Goal: Task Accomplishment & Management: Manage account settings

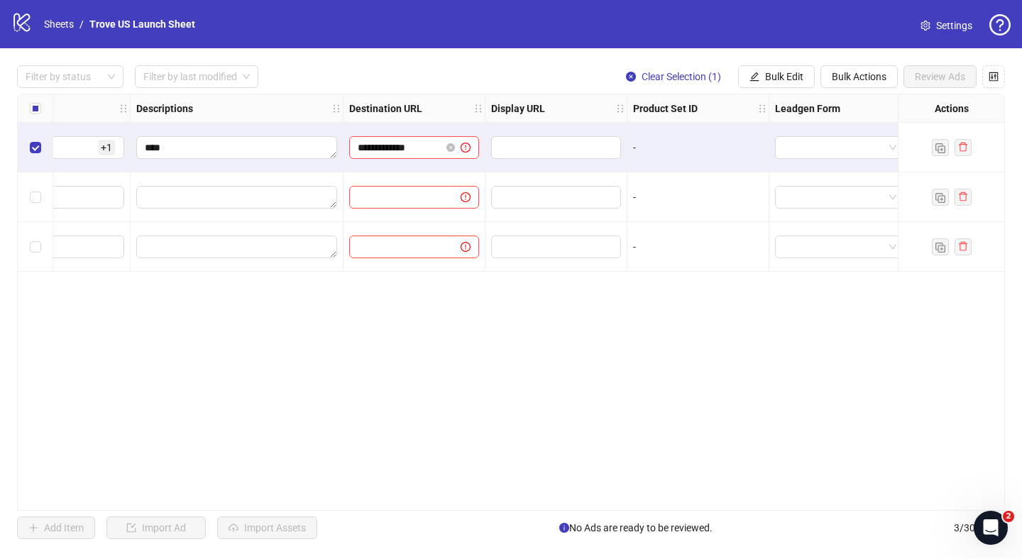
scroll to position [0, 1238]
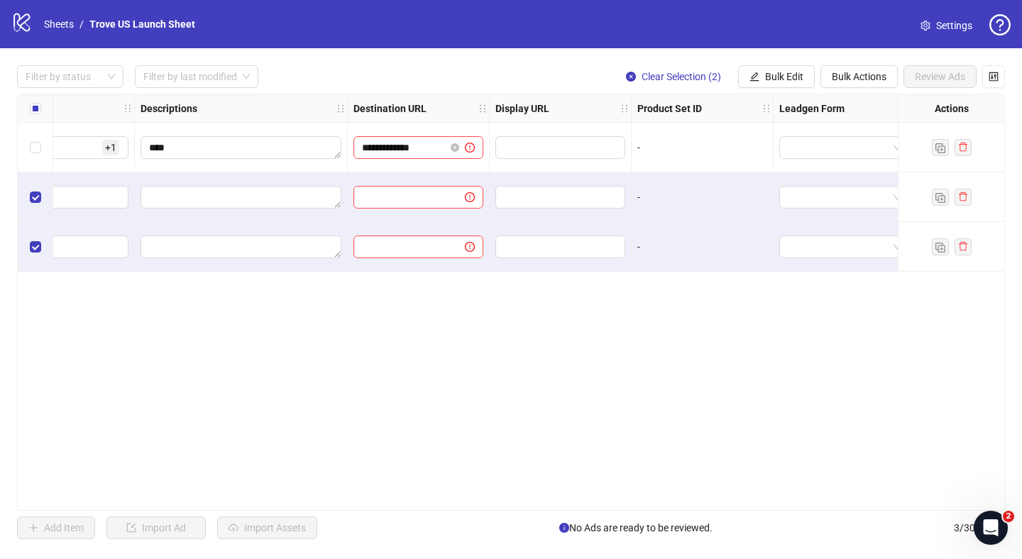
click at [40, 110] on div "Select all rows" at bounding box center [35, 108] width 35 height 28
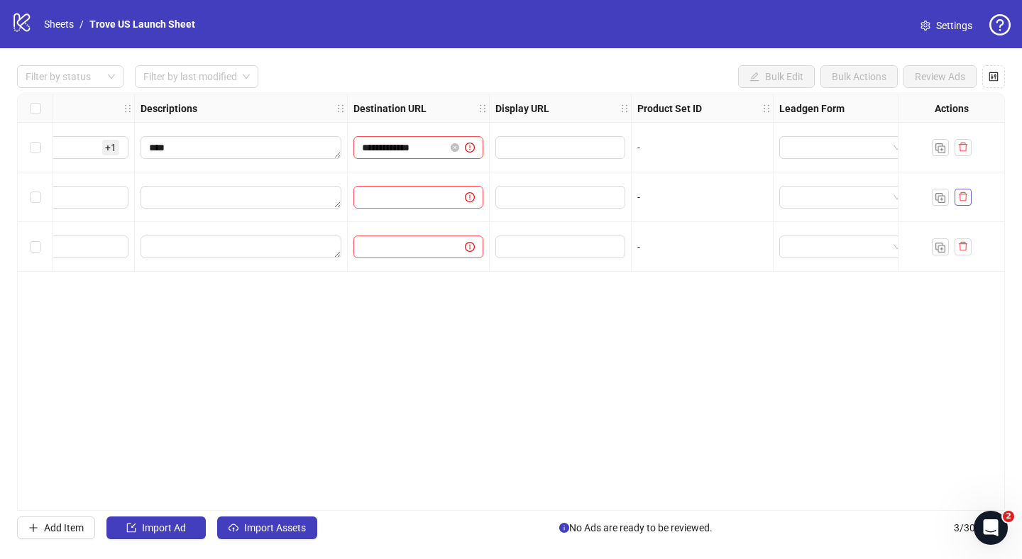
click at [959, 198] on icon "delete" at bounding box center [963, 197] width 10 height 10
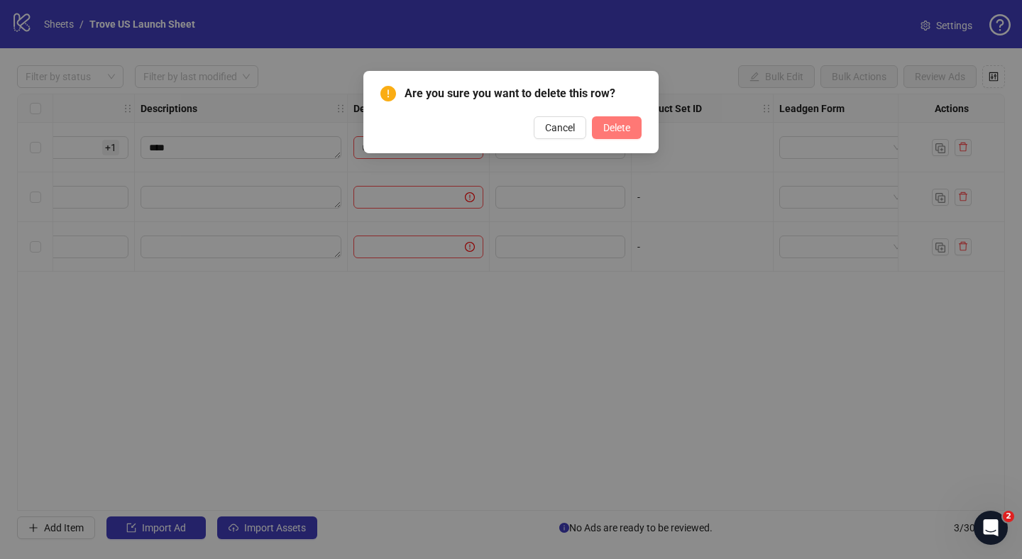
click at [602, 120] on button "Delete" at bounding box center [617, 127] width 50 height 23
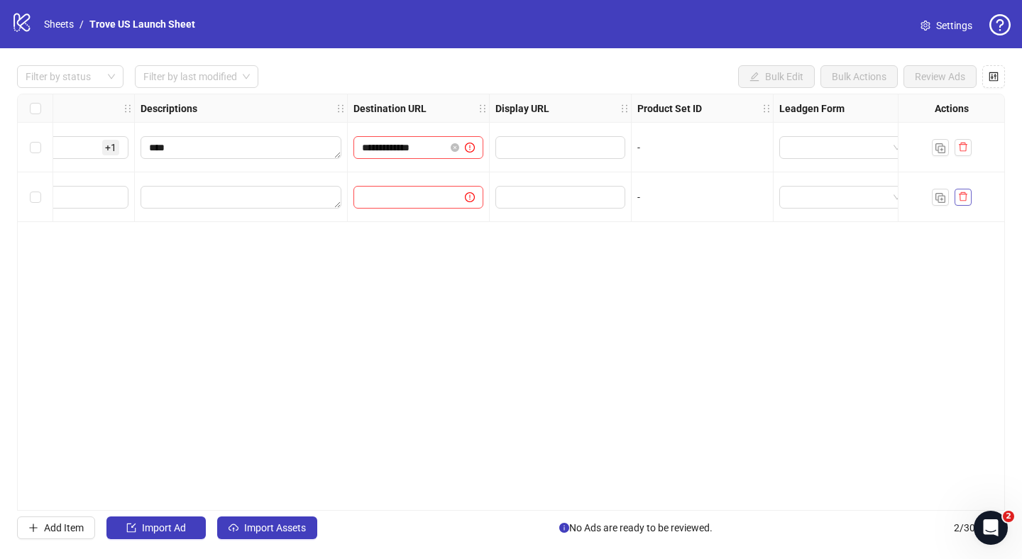
click at [961, 201] on icon "delete" at bounding box center [963, 196] width 9 height 9
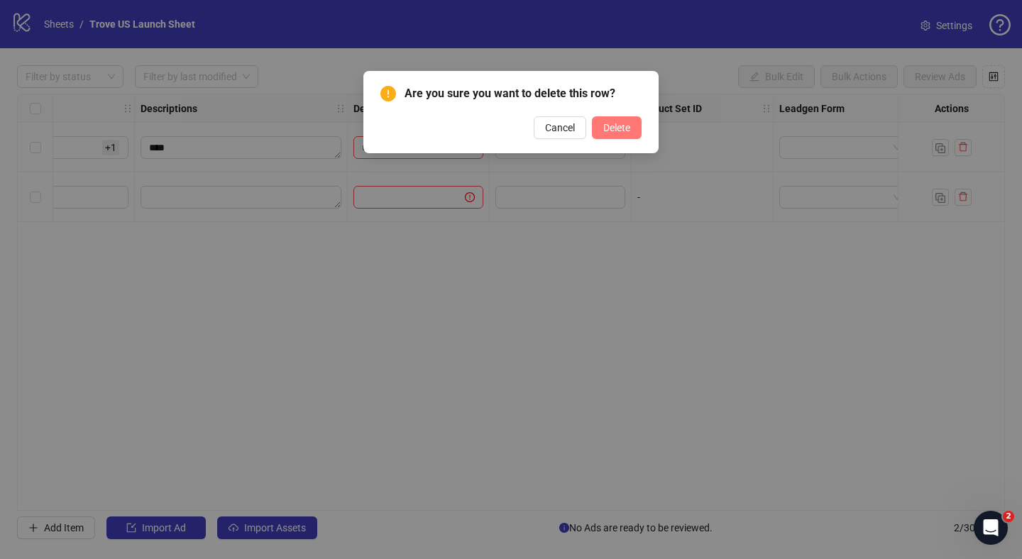
click at [620, 128] on span "Delete" at bounding box center [616, 127] width 27 height 11
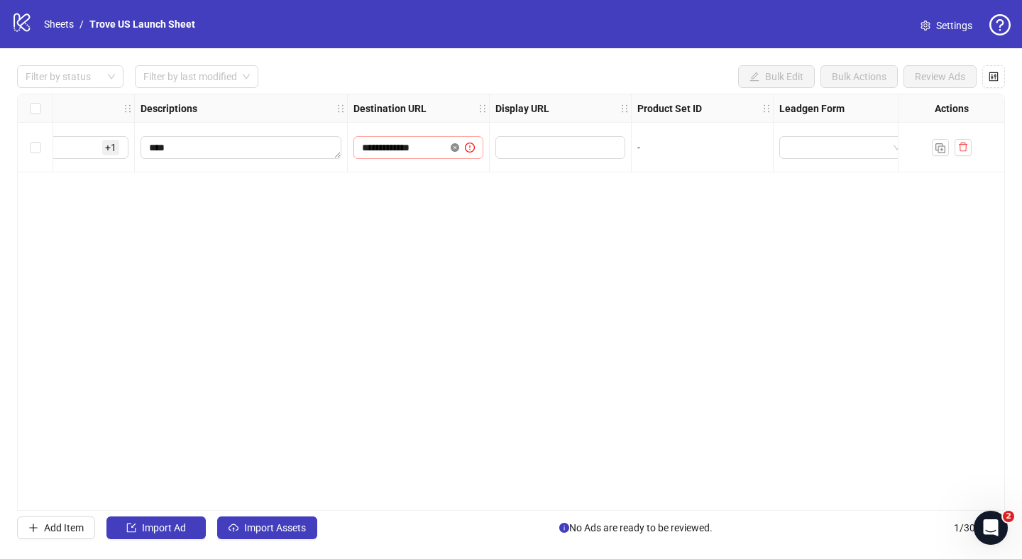
click at [453, 148] on icon "close-circle" at bounding box center [455, 147] width 9 height 9
click at [452, 174] on div "Ad Format Ad Name Campaign & Ad Set Assets Primary Texts Headlines Descriptions…" at bounding box center [511, 302] width 988 height 417
click at [431, 153] on input "text" at bounding box center [403, 148] width 83 height 16
type input "**********"
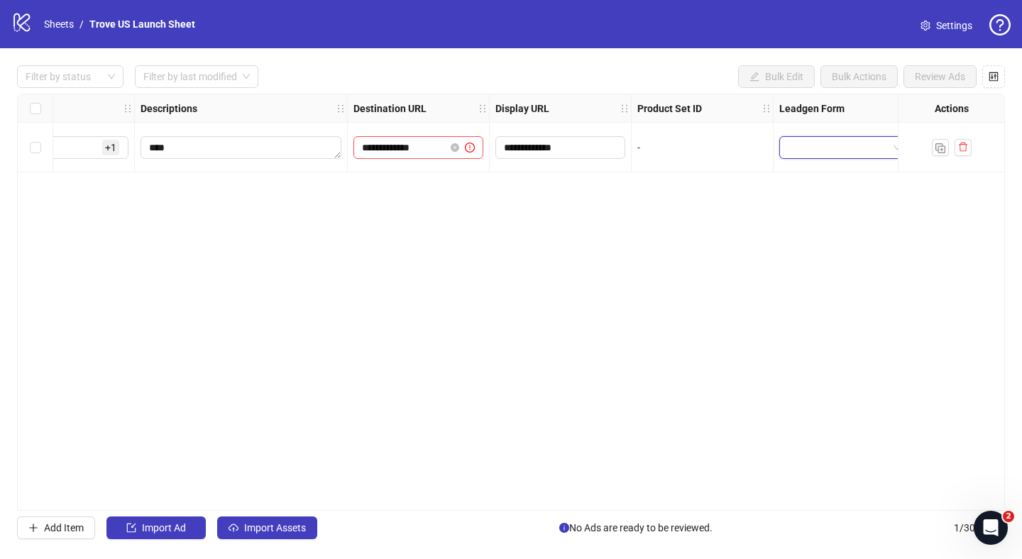
click at [637, 229] on div "**********" at bounding box center [511, 302] width 988 height 417
click at [43, 148] on div "Select row 1" at bounding box center [35, 148] width 35 height 50
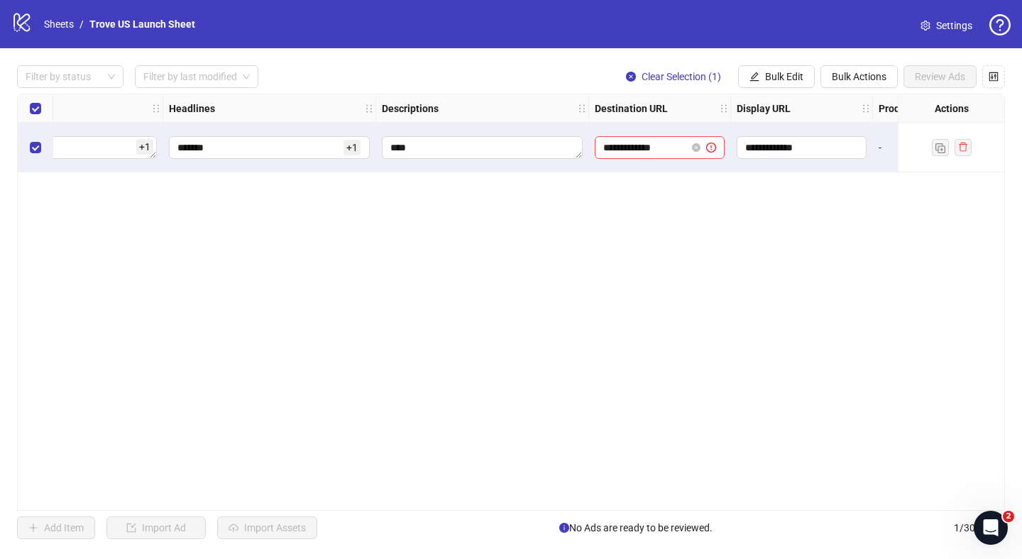
scroll to position [0, 1030]
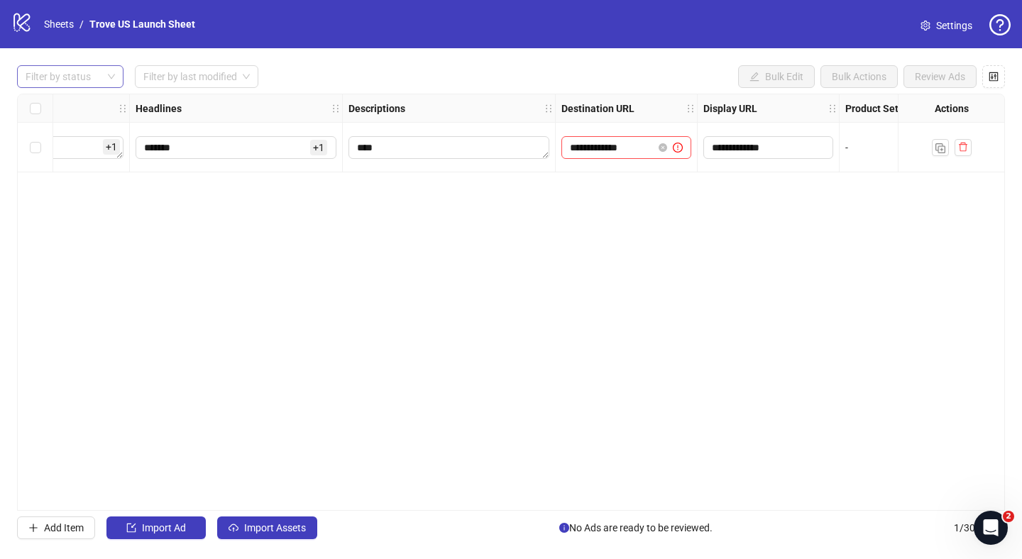
click at [110, 84] on div "Filter by status" at bounding box center [70, 76] width 106 height 23
click at [93, 127] on div "Launched" at bounding box center [70, 129] width 84 height 16
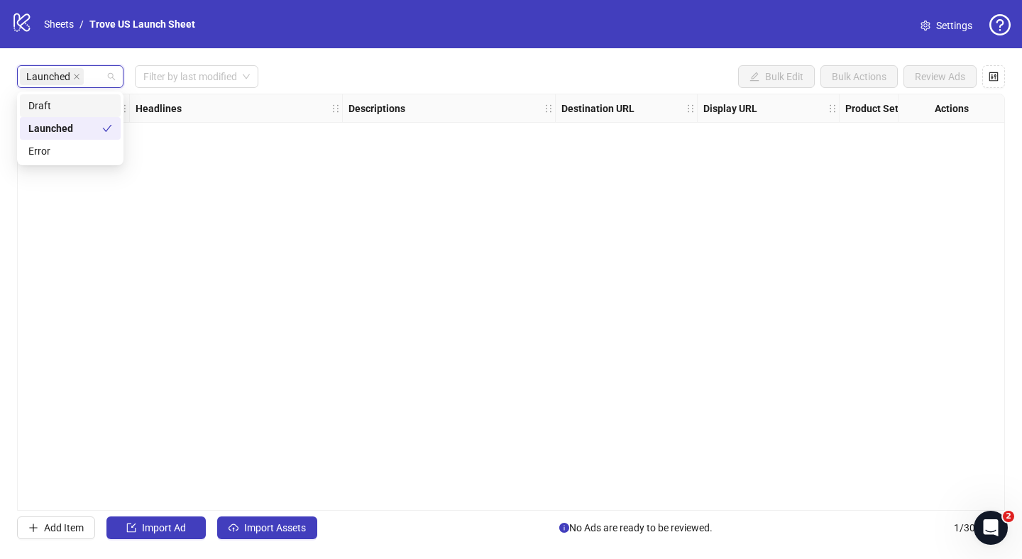
click at [76, 112] on div "Draft" at bounding box center [70, 106] width 84 height 16
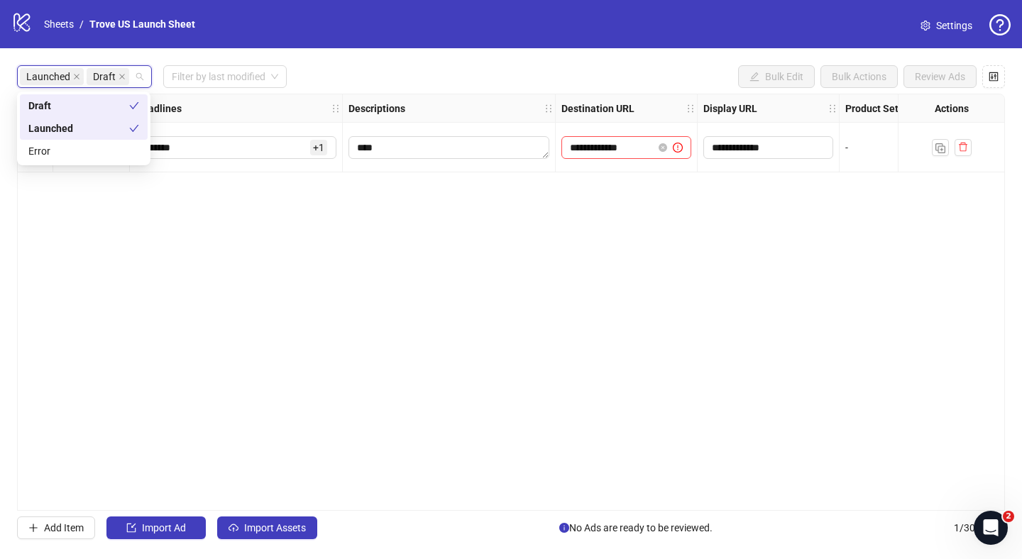
click at [77, 125] on div "Launched" at bounding box center [78, 129] width 101 height 16
click at [79, 113] on div "Draft" at bounding box center [65, 106] width 74 height 16
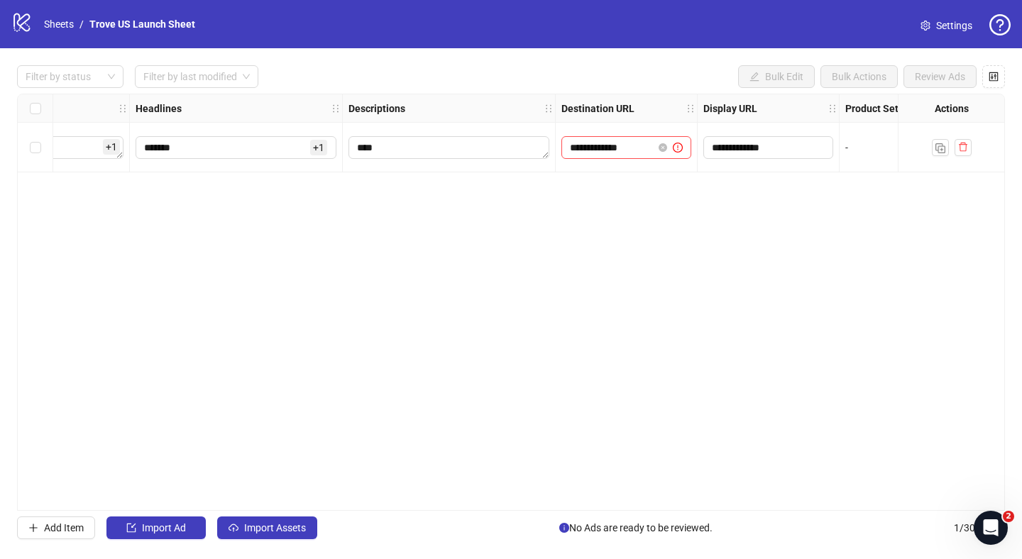
click at [180, 202] on div "**********" at bounding box center [511, 302] width 988 height 417
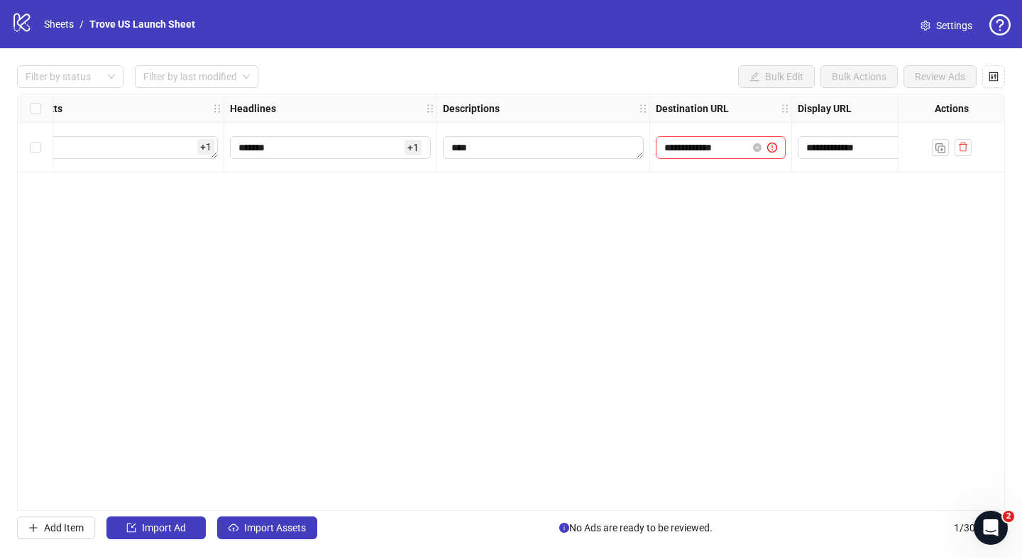
scroll to position [0, 925]
click at [210, 81] on input "search" at bounding box center [190, 76] width 94 height 21
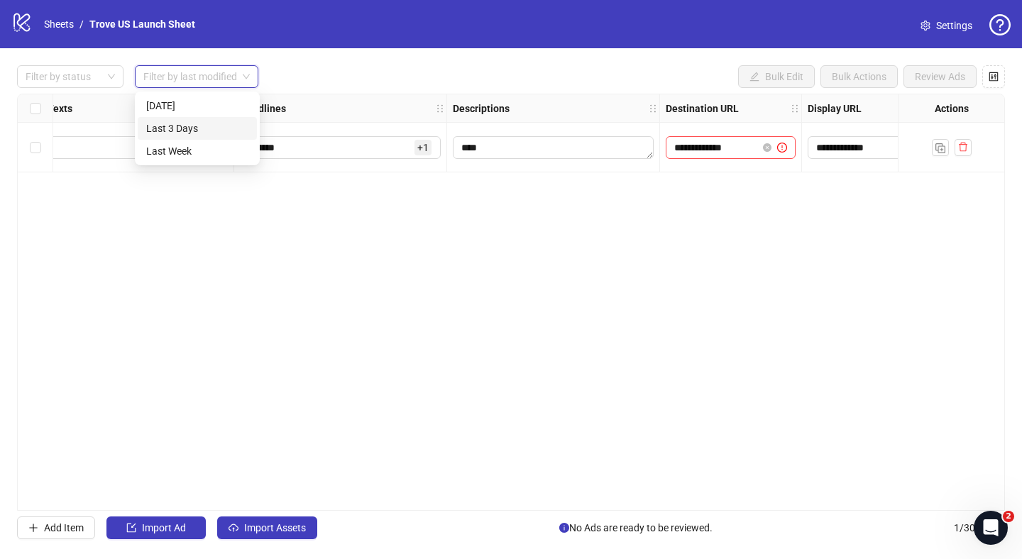
click at [200, 126] on div "Last 3 Days" at bounding box center [197, 129] width 102 height 16
click at [318, 79] on div "Filter by status Filter by last modified Bulk Edit Bulk Actions Review Ads" at bounding box center [511, 76] width 988 height 23
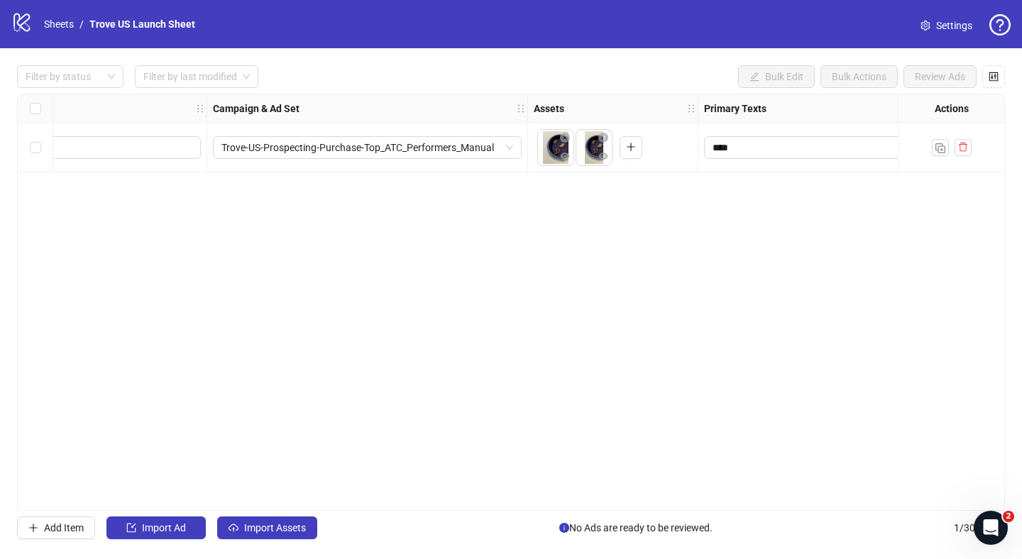
scroll to position [0, 0]
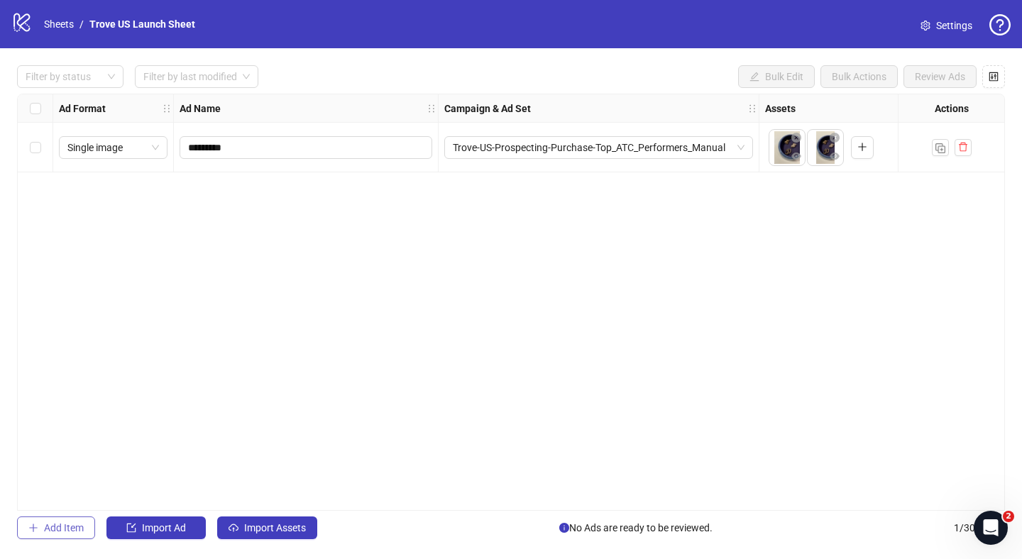
click at [53, 526] on span "Add Item" at bounding box center [64, 527] width 40 height 11
click at [53, 531] on span "Add Item" at bounding box center [64, 527] width 40 height 11
click at [51, 531] on span "Add Item" at bounding box center [64, 527] width 40 height 11
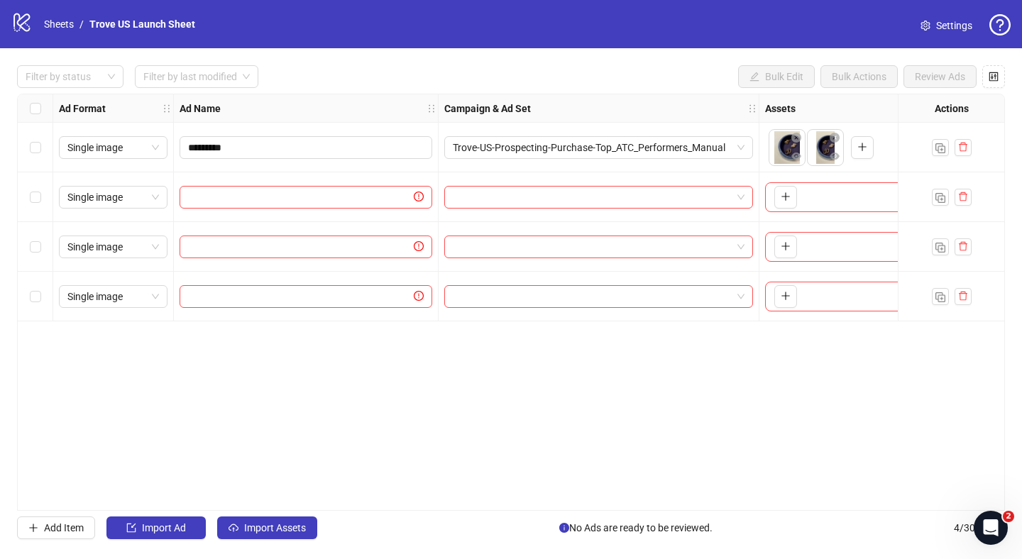
click at [41, 546] on div "Filter by status Filter by last modified Bulk Edit Bulk Actions Review Ads Ad F…" at bounding box center [511, 302] width 1022 height 508
click at [42, 539] on button "Add Item" at bounding box center [56, 528] width 78 height 23
click at [42, 538] on button "Add Item" at bounding box center [56, 528] width 78 height 23
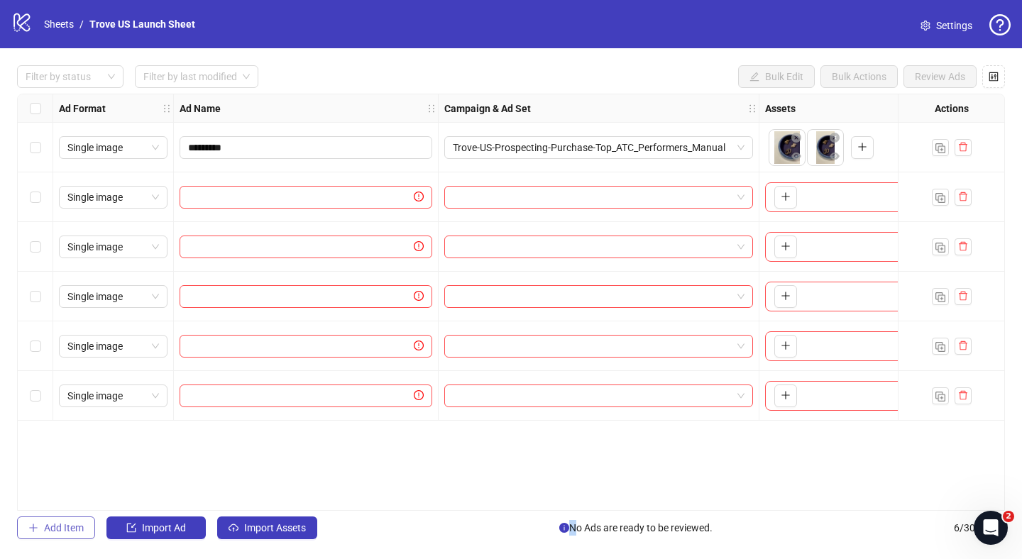
click at [42, 538] on button "Add Item" at bounding box center [56, 528] width 78 height 23
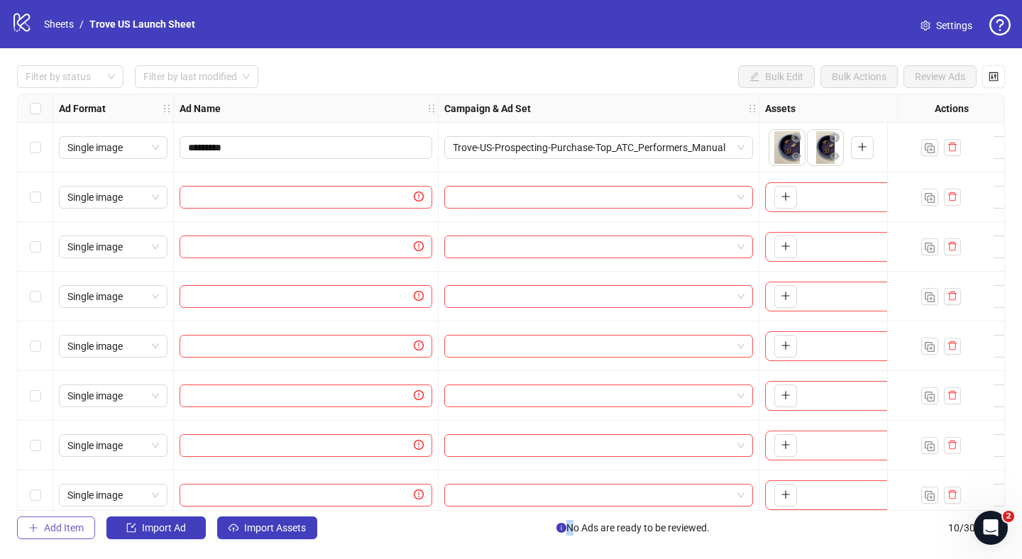
click at [55, 535] on button "Add Item" at bounding box center [56, 528] width 78 height 23
click at [952, 247] on icon "delete" at bounding box center [952, 246] width 10 height 10
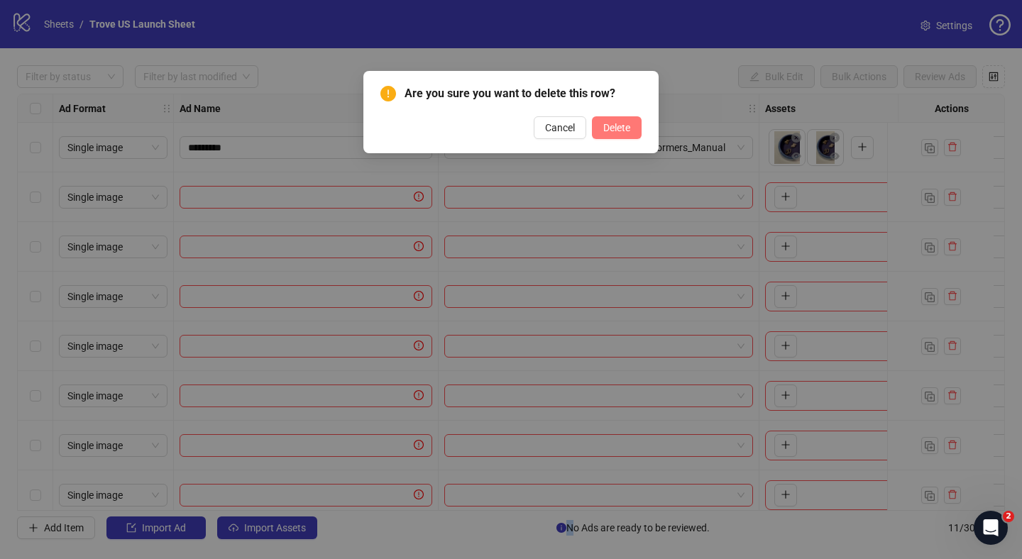
click at [618, 123] on span "Delete" at bounding box center [616, 127] width 27 height 11
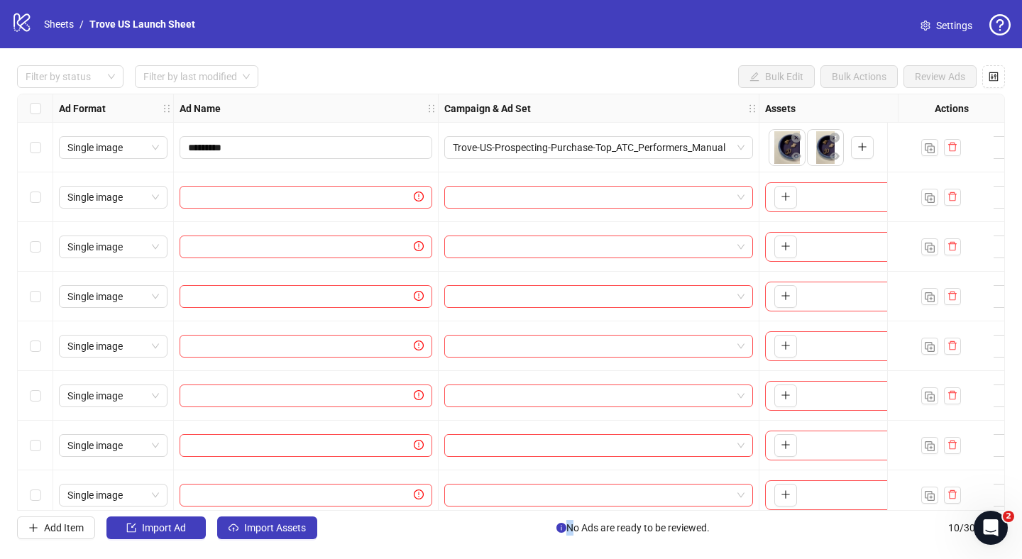
scroll to position [115, 0]
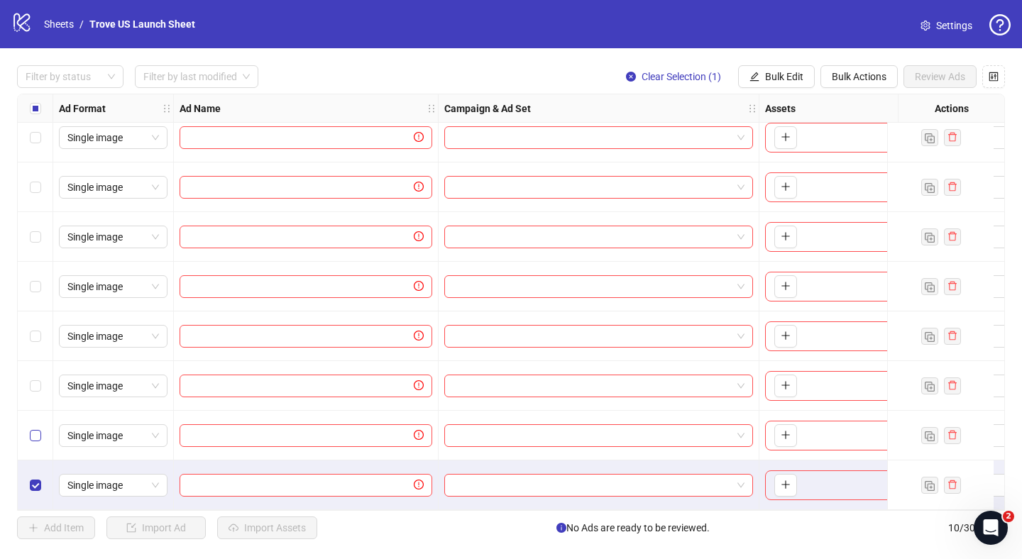
click at [35, 436] on label "Select row 9" at bounding box center [35, 436] width 11 height 16
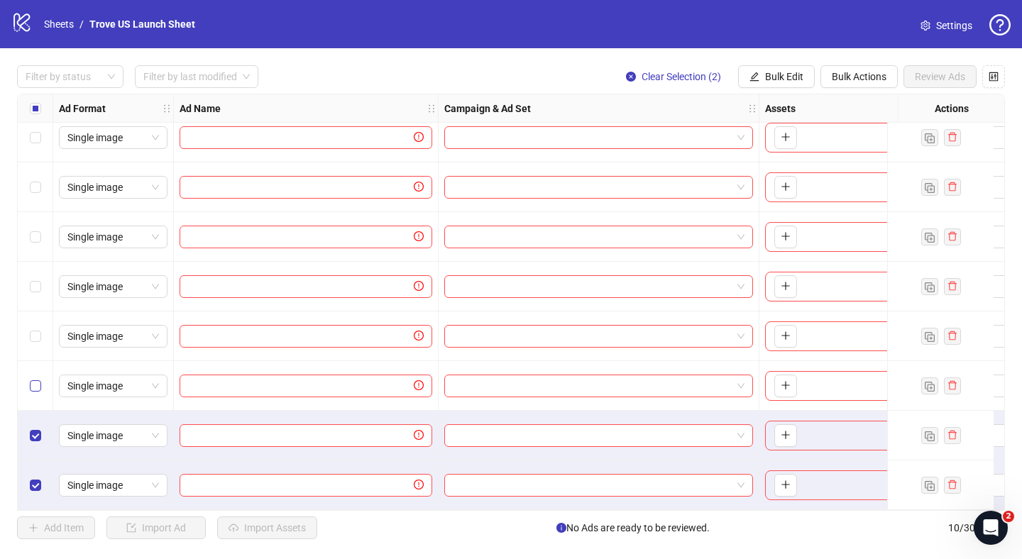
click at [34, 386] on label "Select row 8" at bounding box center [35, 386] width 11 height 16
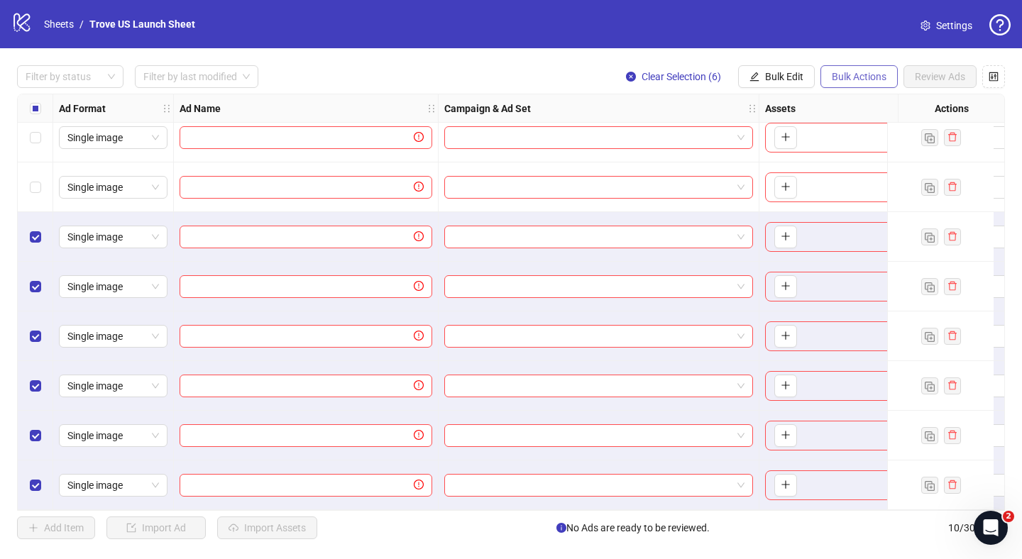
click at [836, 74] on span "Bulk Actions" at bounding box center [859, 76] width 55 height 11
click at [865, 106] on span "Delete" at bounding box center [878, 106] width 97 height 16
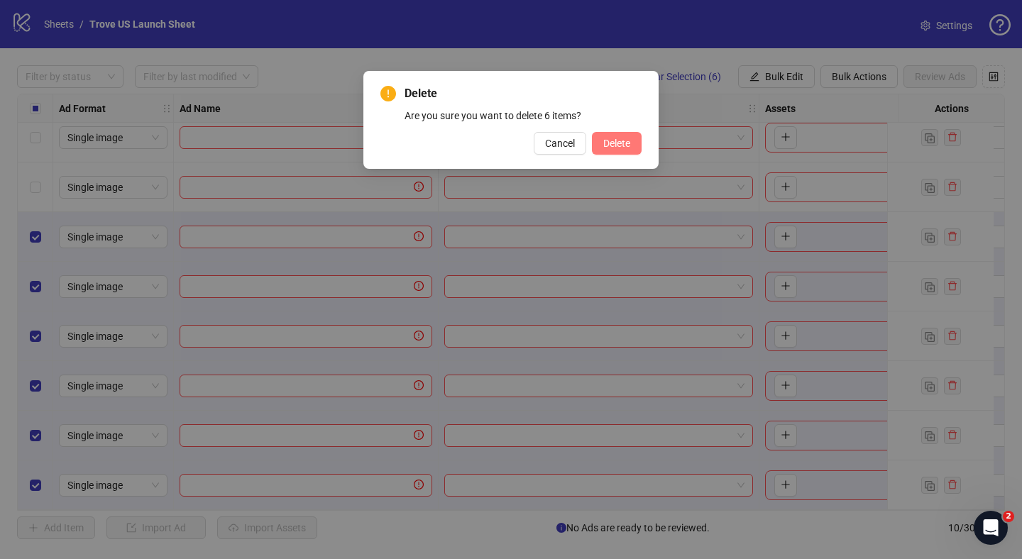
click at [613, 151] on button "Delete" at bounding box center [617, 143] width 50 height 23
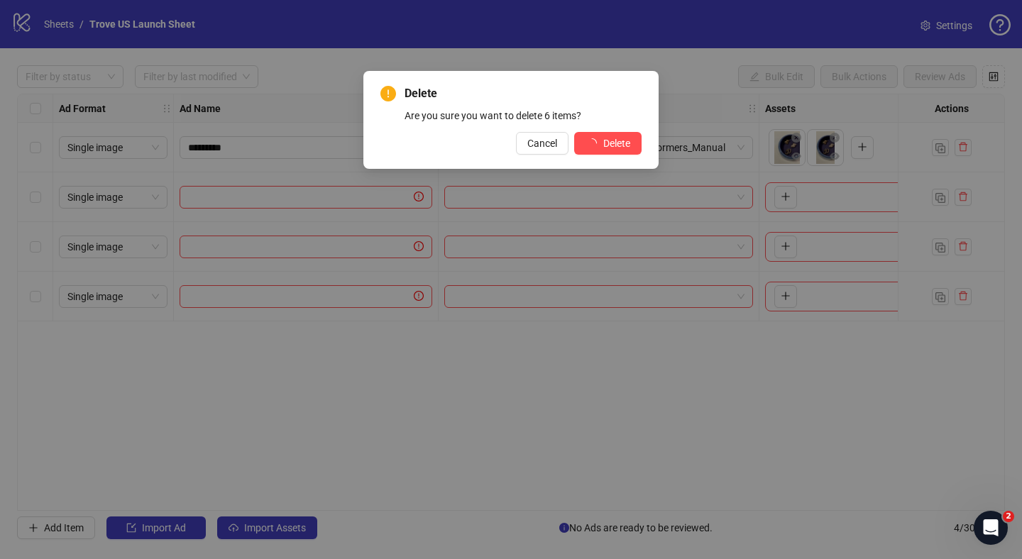
scroll to position [0, 0]
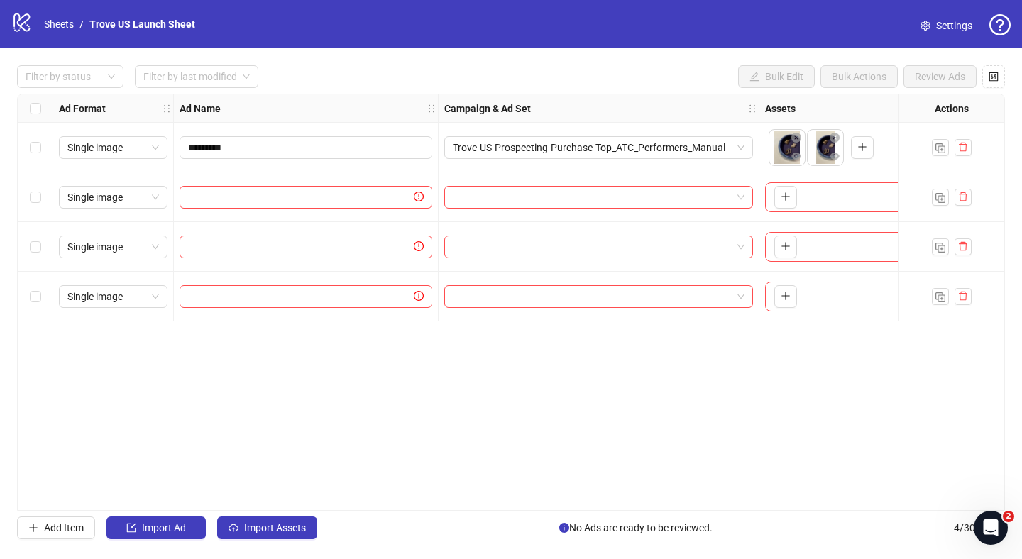
click at [478, 385] on div "Ad Format Ad Name Campaign & Ad Set Assets Primary Texts Headlines Descriptions…" at bounding box center [511, 302] width 988 height 417
click at [722, 148] on span "Trove-US-Prospecting-Purchase-Top_ATC_Performers_Manual" at bounding box center [599, 147] width 292 height 21
click at [767, 443] on div "Ad Format Ad Name Campaign & Ad Set Assets Primary Texts Headlines Descriptions…" at bounding box center [511, 302] width 988 height 417
click at [62, 516] on div "Filter by status Filter by last modified Bulk Edit Bulk Actions Review Ads Ad F…" at bounding box center [511, 302] width 1022 height 508
click at [60, 527] on span "Add Item" at bounding box center [64, 527] width 40 height 11
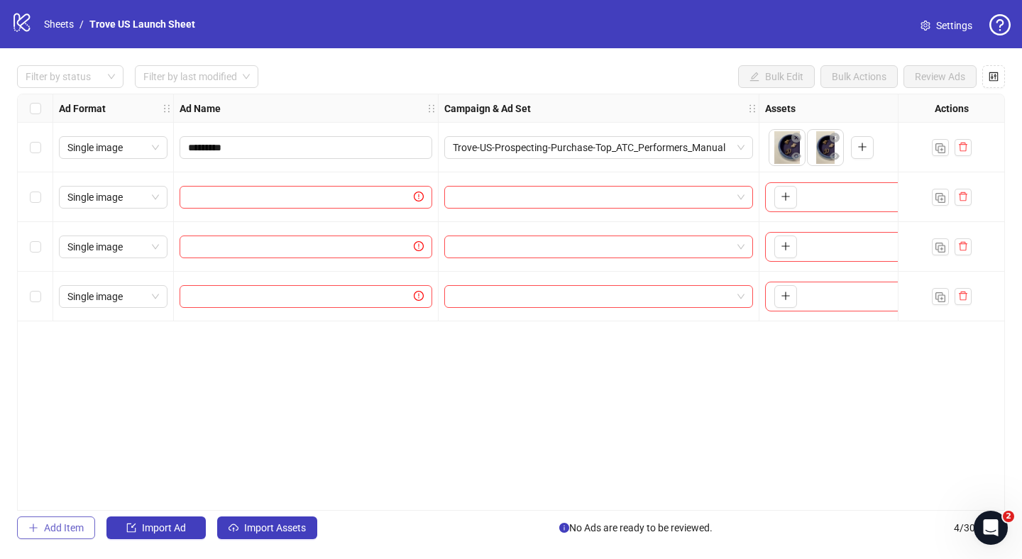
click at [60, 526] on span "Add Item" at bounding box center [64, 527] width 40 height 11
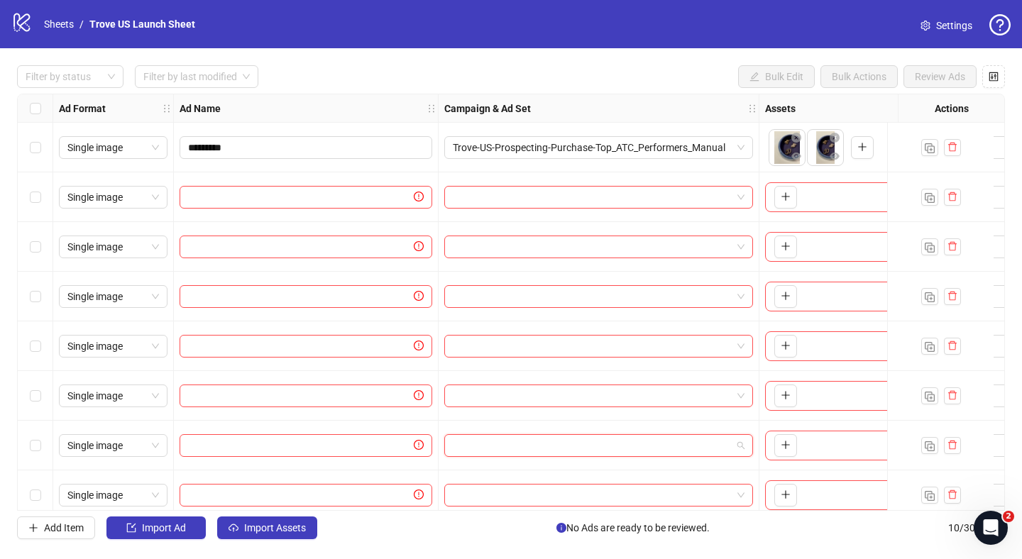
click at [717, 445] on input "search" at bounding box center [592, 445] width 279 height 21
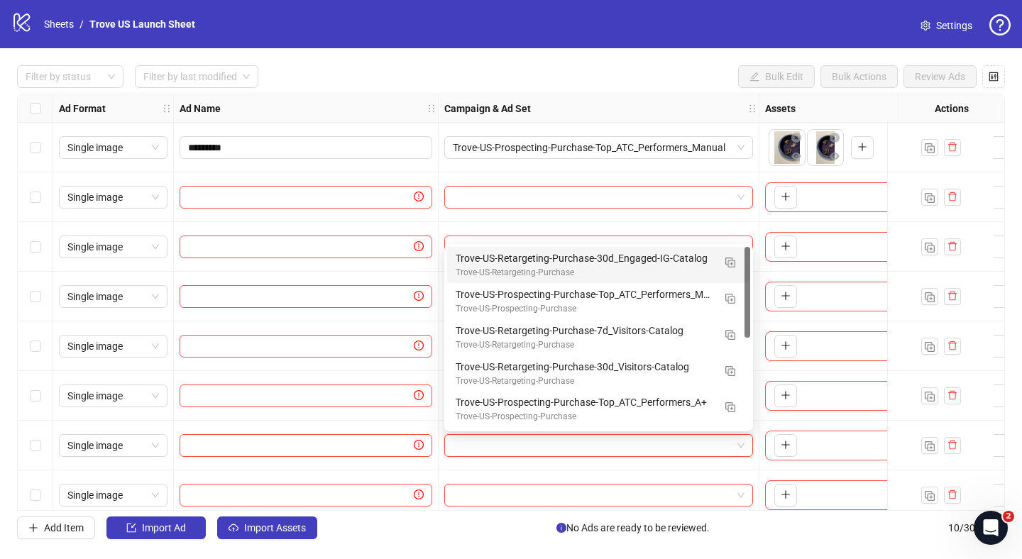
click at [763, 418] on div "To pick up a draggable item, press the space bar. While dragging, use the arrow…" at bounding box center [844, 396] width 170 height 50
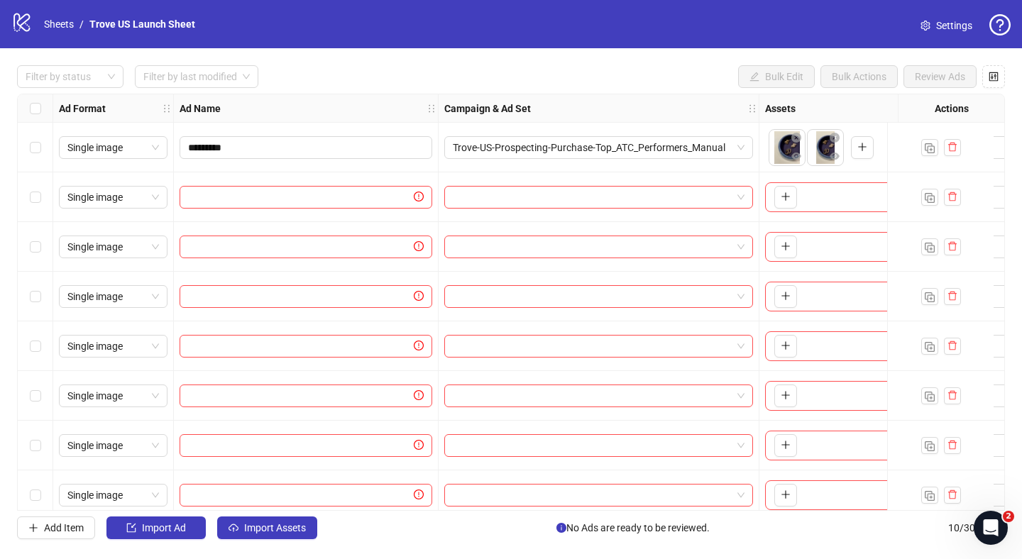
scroll to position [111, 0]
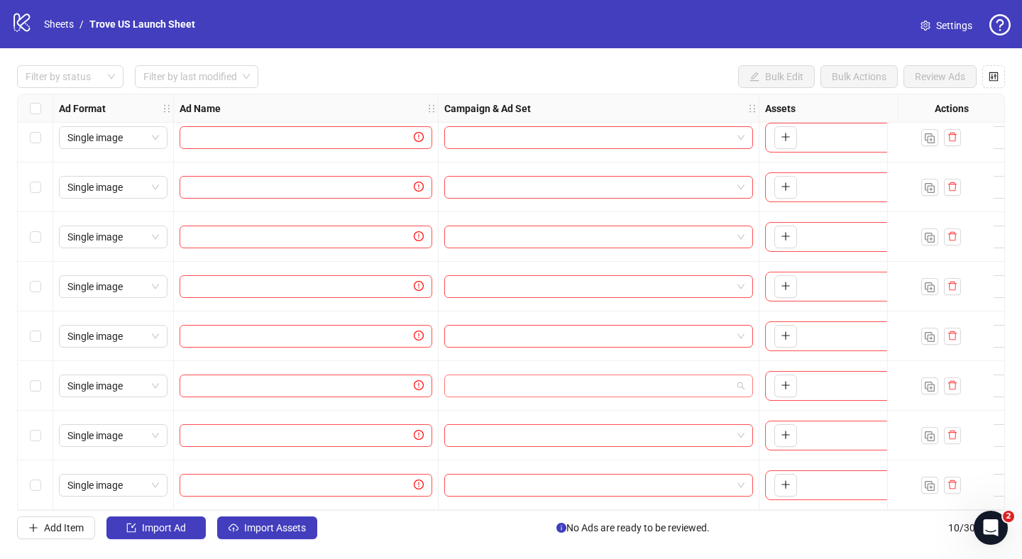
click at [679, 390] on input "search" at bounding box center [592, 385] width 279 height 21
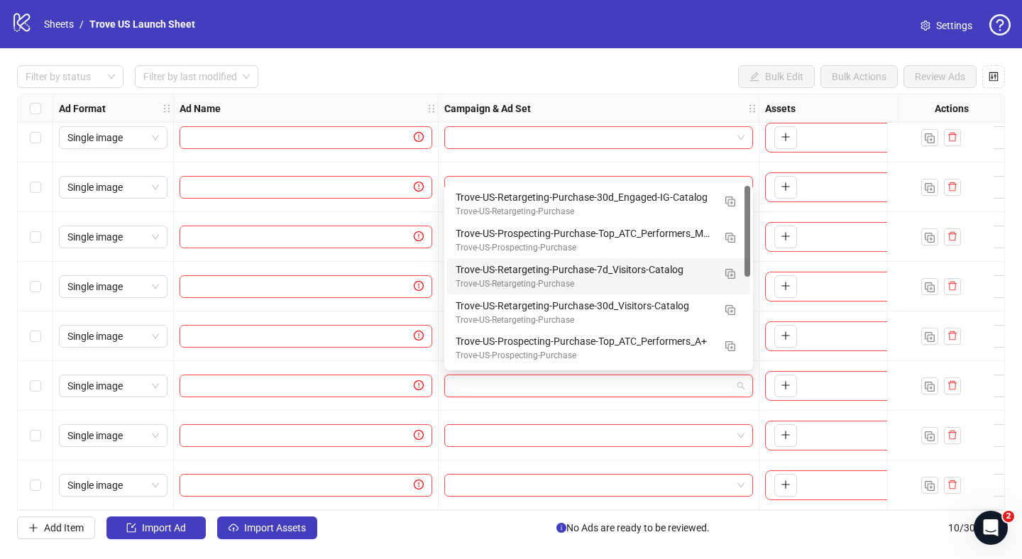
scroll to position [0, 0]
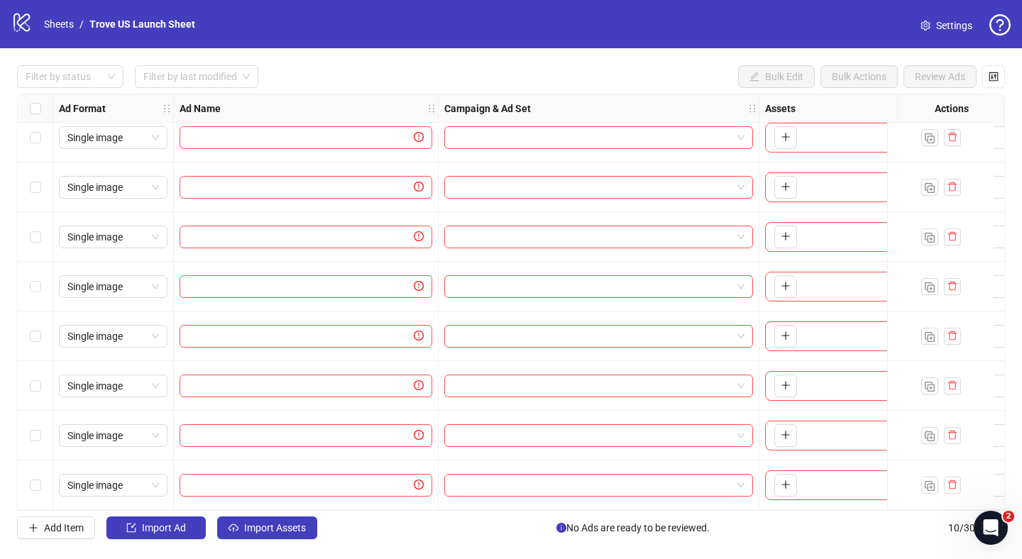
click at [439, 197] on div at bounding box center [599, 188] width 321 height 50
